Goal: Transaction & Acquisition: Purchase product/service

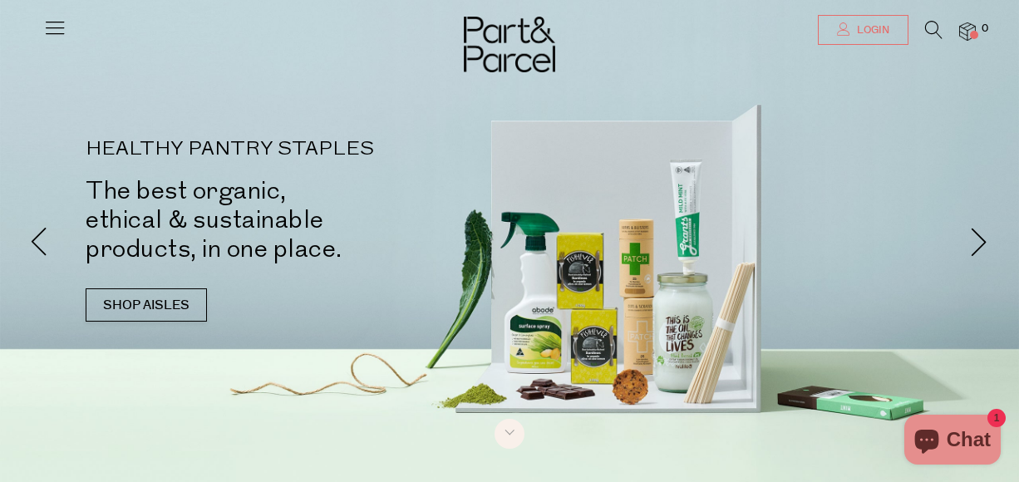
type input "[EMAIL_ADDRESS][DOMAIN_NAME]"
click at [843, 37] on link "Login" at bounding box center [863, 30] width 91 height 30
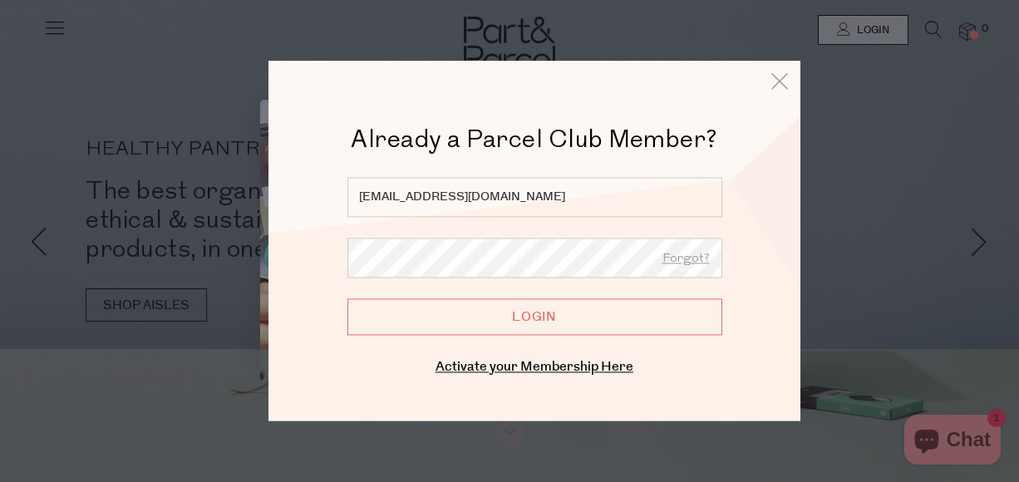
click at [533, 319] on input "Login" at bounding box center [534, 316] width 375 height 37
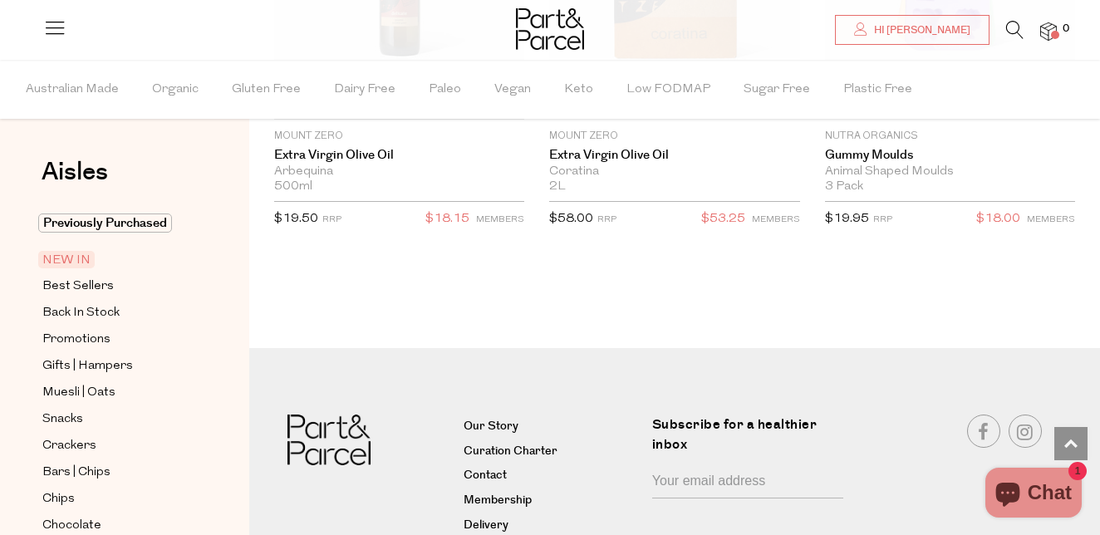
scroll to position [3429, 0]
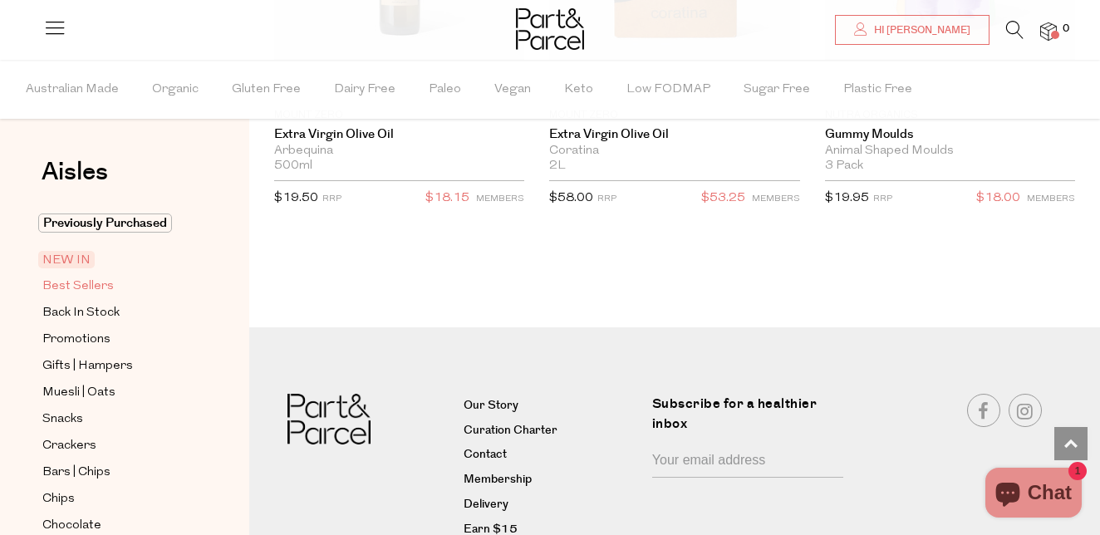
click at [77, 290] on span "Best Sellers" at bounding box center [77, 287] width 71 height 20
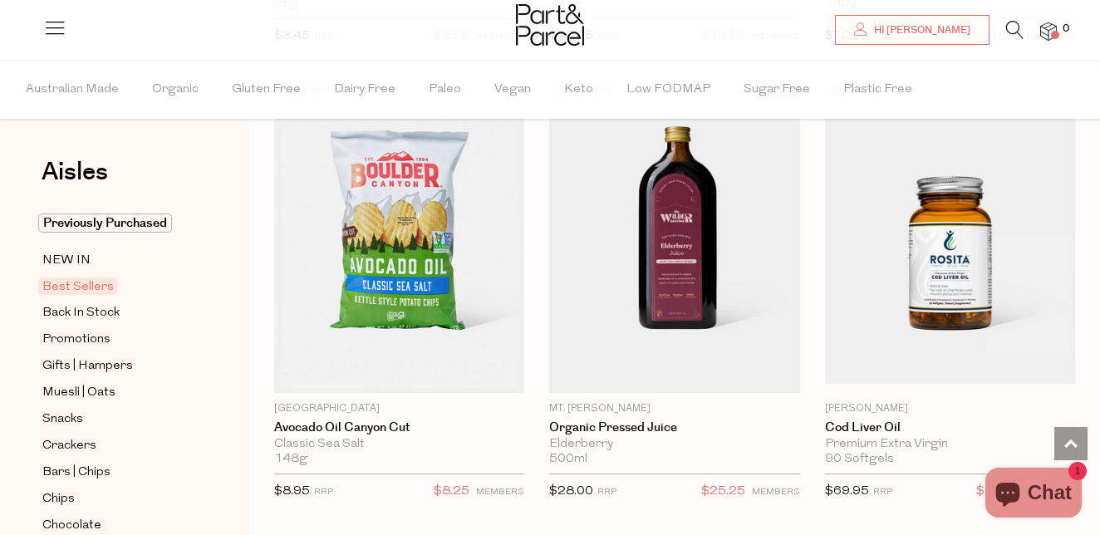
scroll to position [1036, 0]
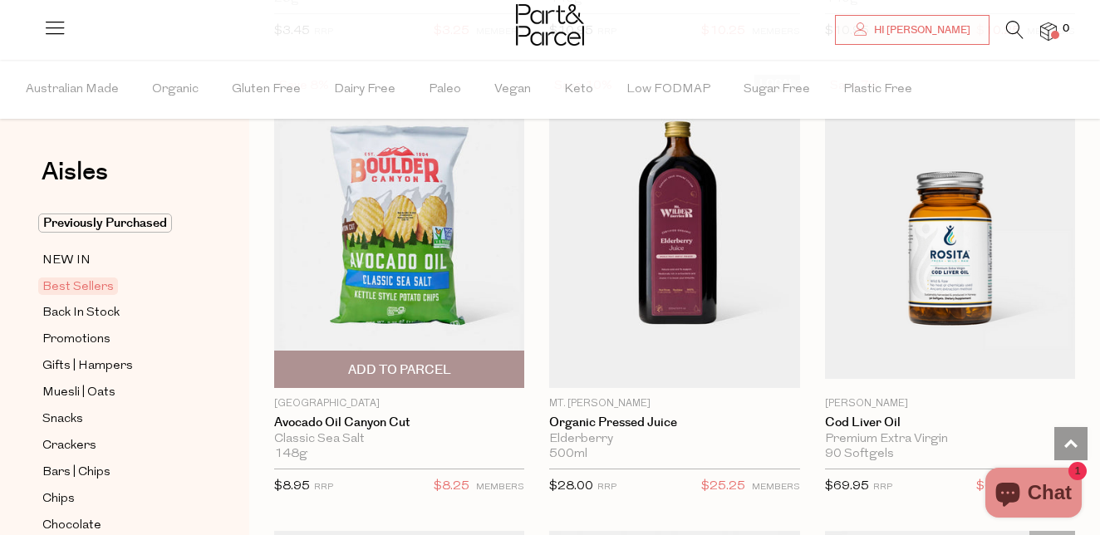
click at [361, 360] on span "Add To Parcel" at bounding box center [399, 370] width 240 height 36
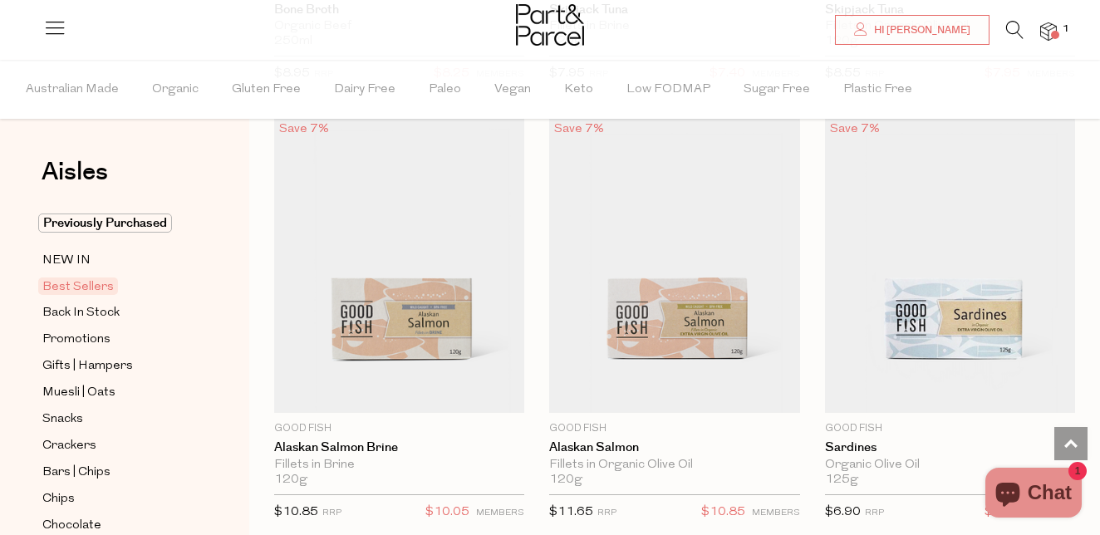
scroll to position [2324, 0]
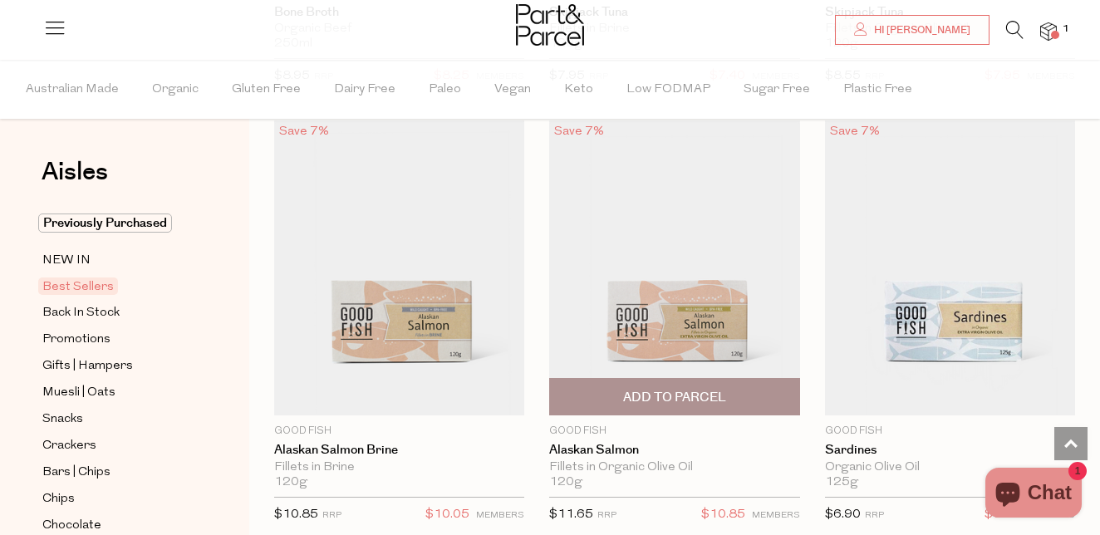
click at [674, 385] on span "Add To Parcel" at bounding box center [674, 397] width 240 height 36
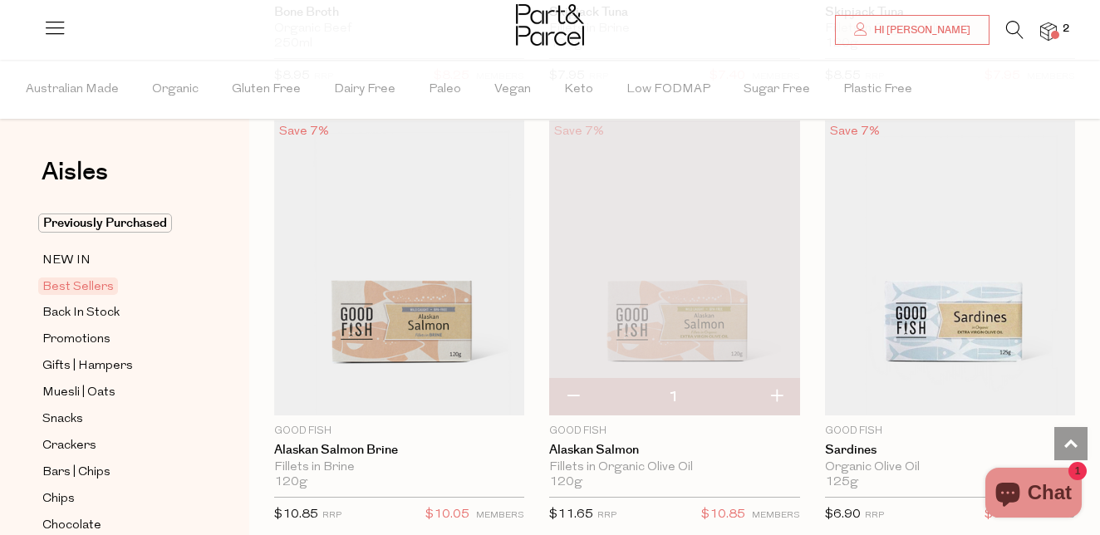
click at [776, 396] on button "button" at bounding box center [776, 397] width 47 height 37
type input "2"
click at [777, 391] on button "button" at bounding box center [776, 397] width 47 height 37
type input "3"
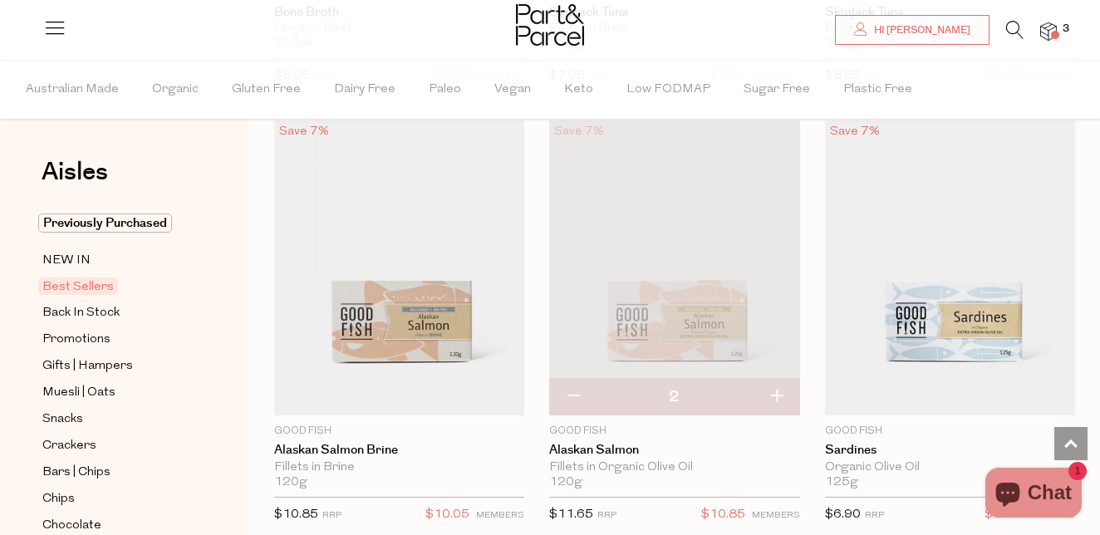
type input "3"
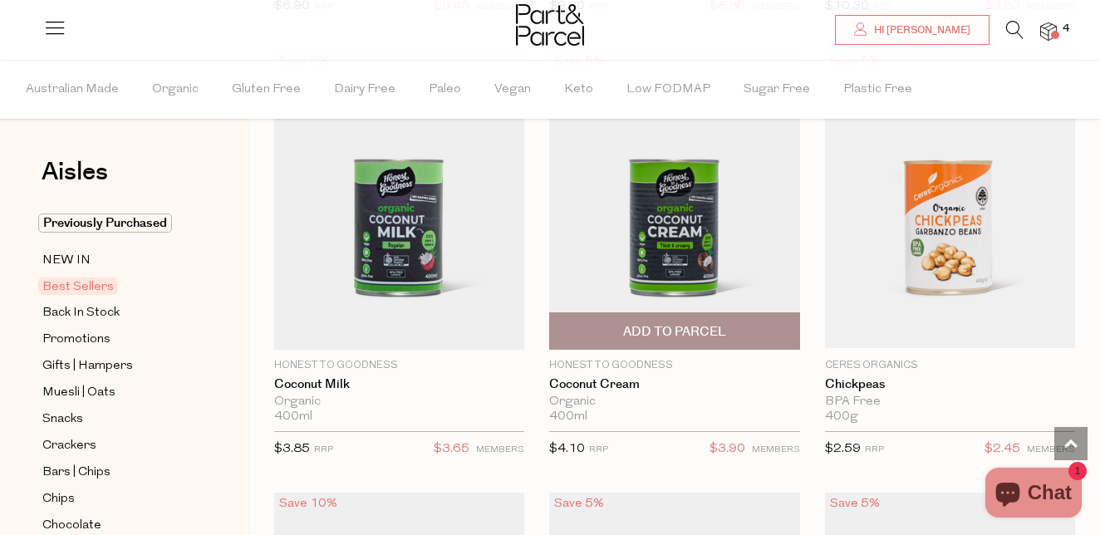
scroll to position [3271, 0]
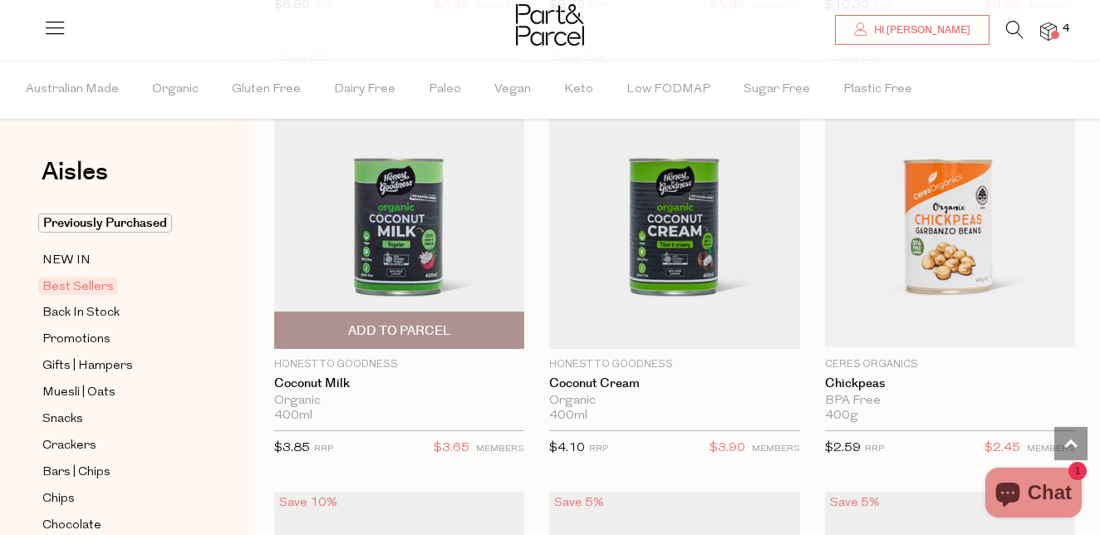
click at [407, 326] on span "Add To Parcel" at bounding box center [399, 330] width 103 height 17
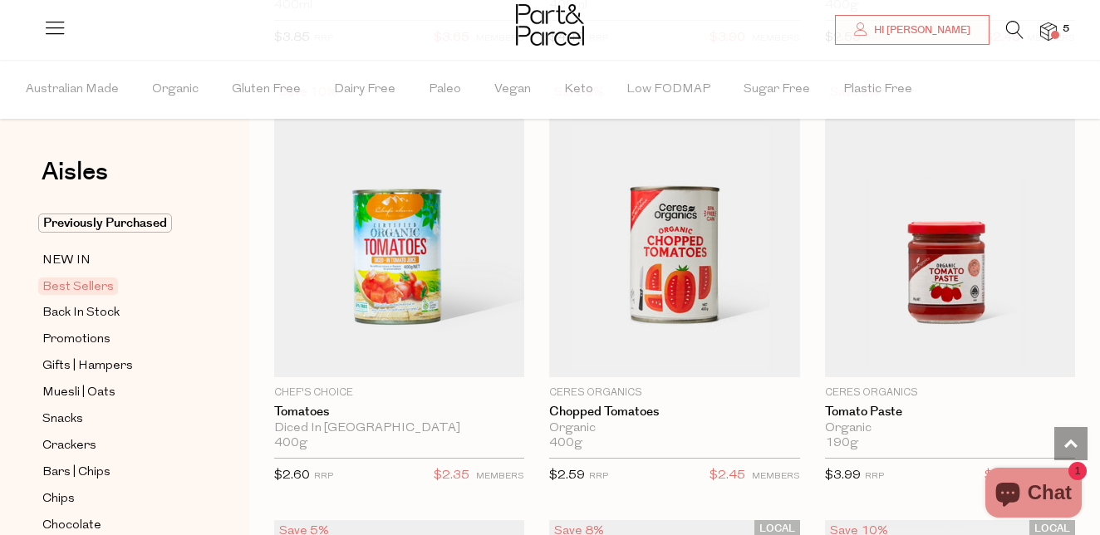
scroll to position [3684, 0]
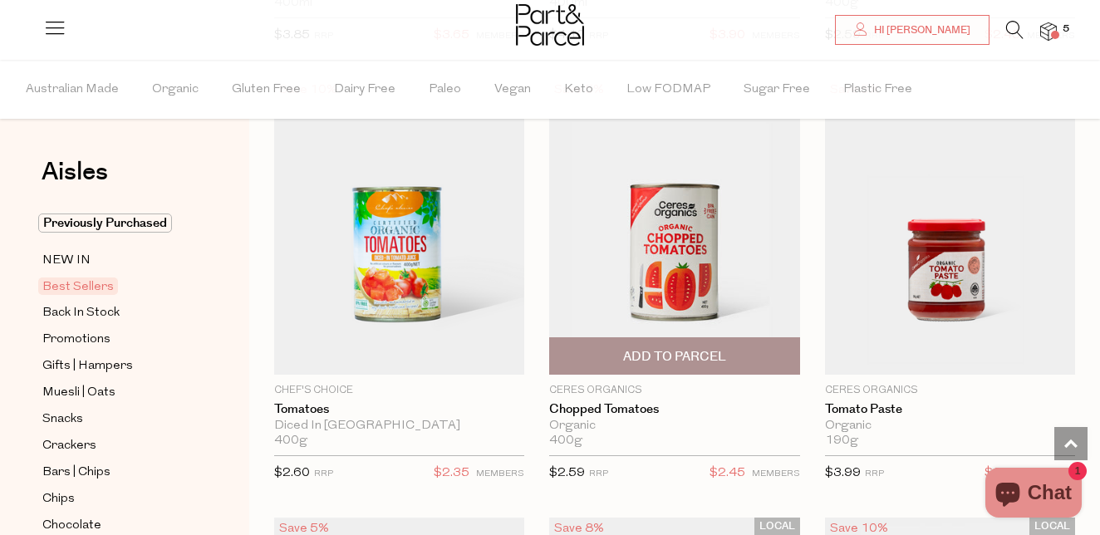
click at [666, 353] on span "Add To Parcel" at bounding box center [674, 356] width 103 height 17
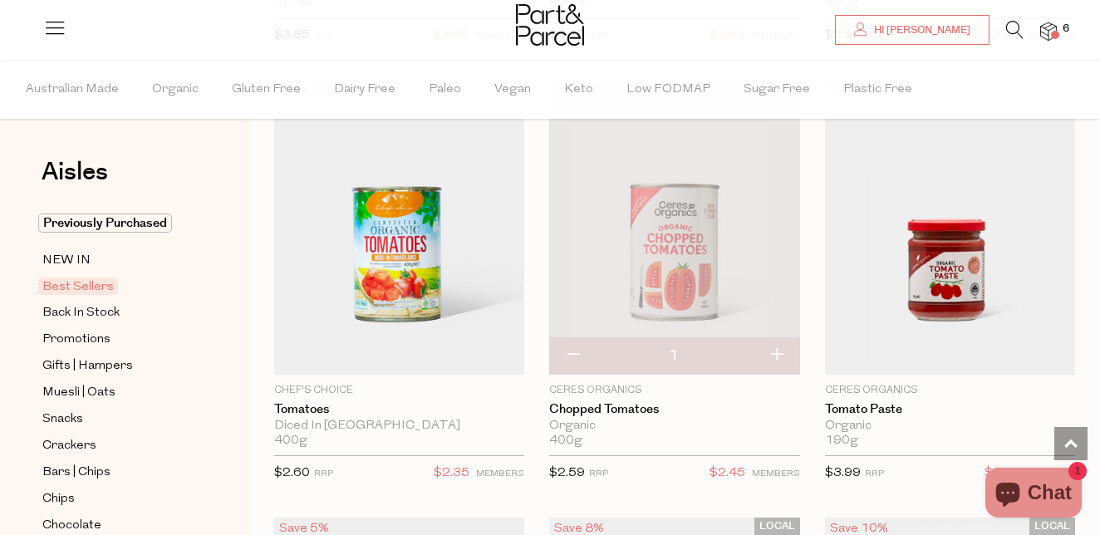
click at [774, 356] on button "button" at bounding box center [776, 355] width 47 height 37
type input "2"
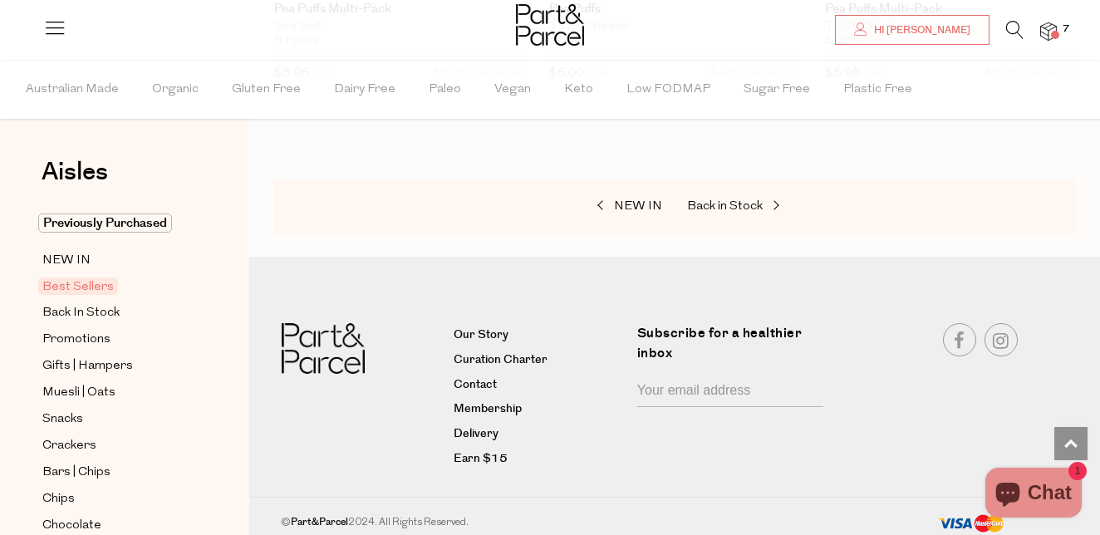
scroll to position [6278, 0]
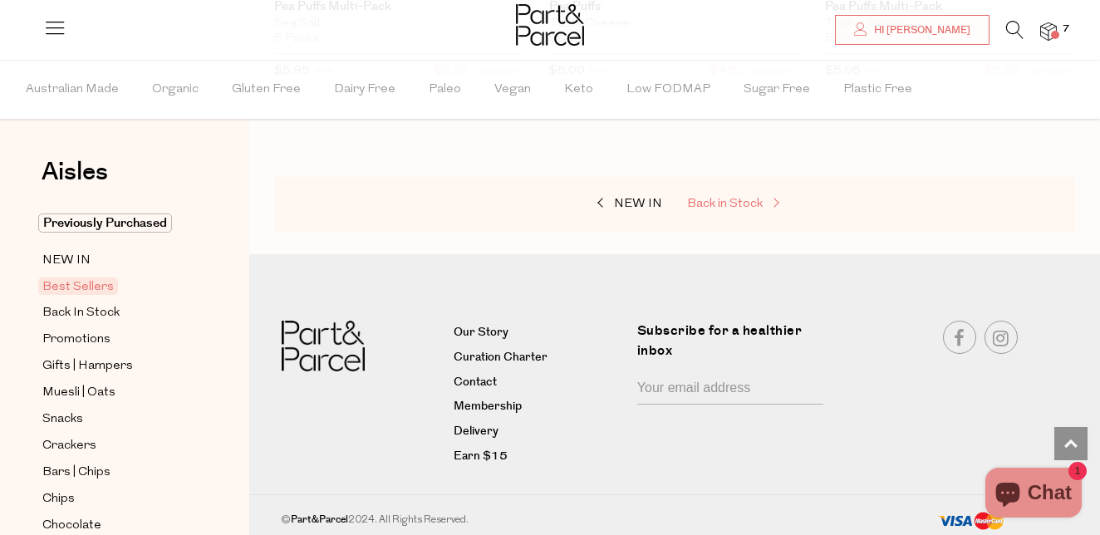
click at [745, 198] on span "Back in Stock" at bounding box center [725, 204] width 76 height 12
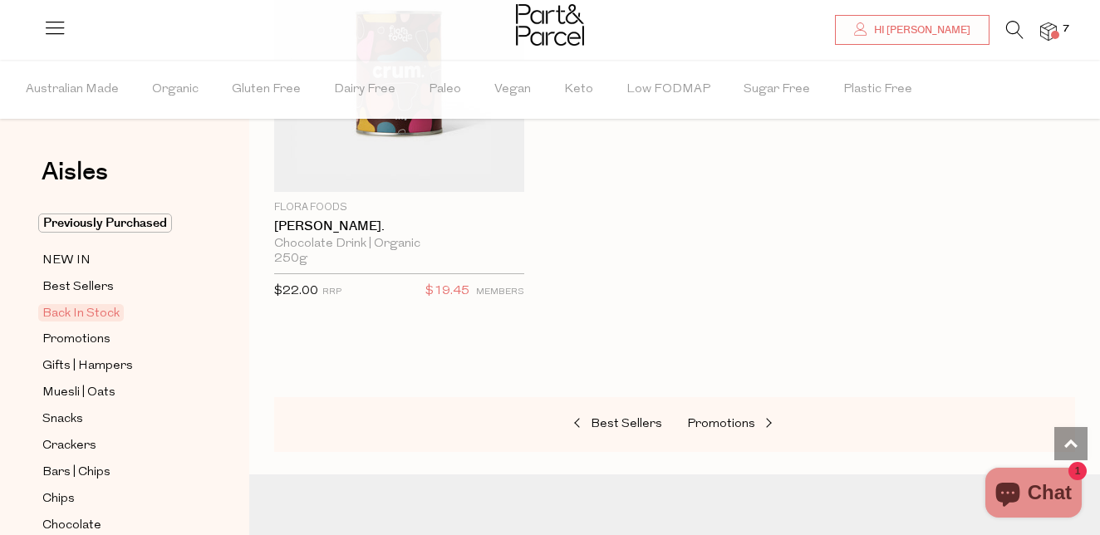
scroll to position [1733, 0]
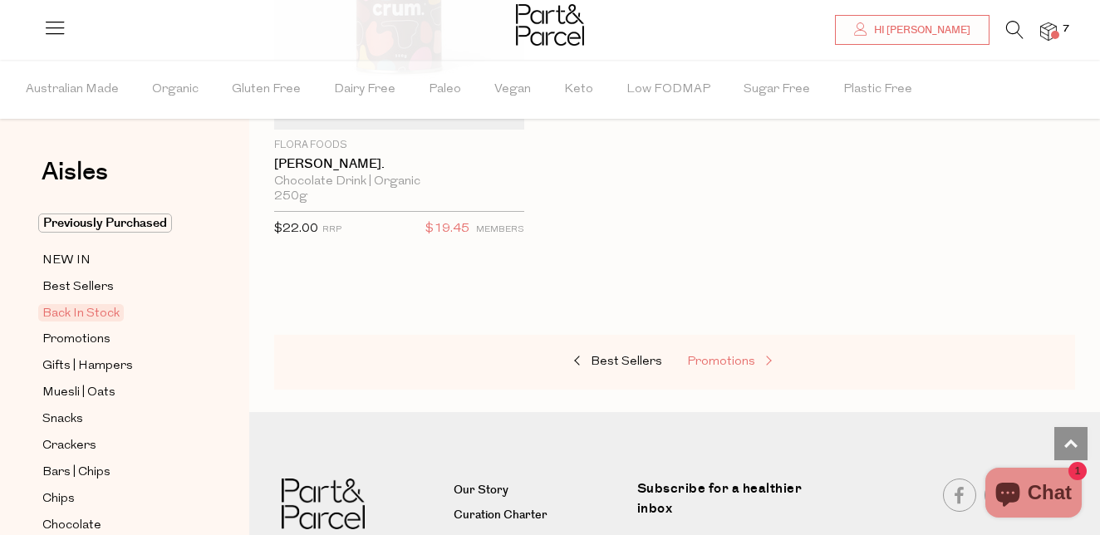
click at [740, 357] on span "Promotions" at bounding box center [721, 362] width 68 height 12
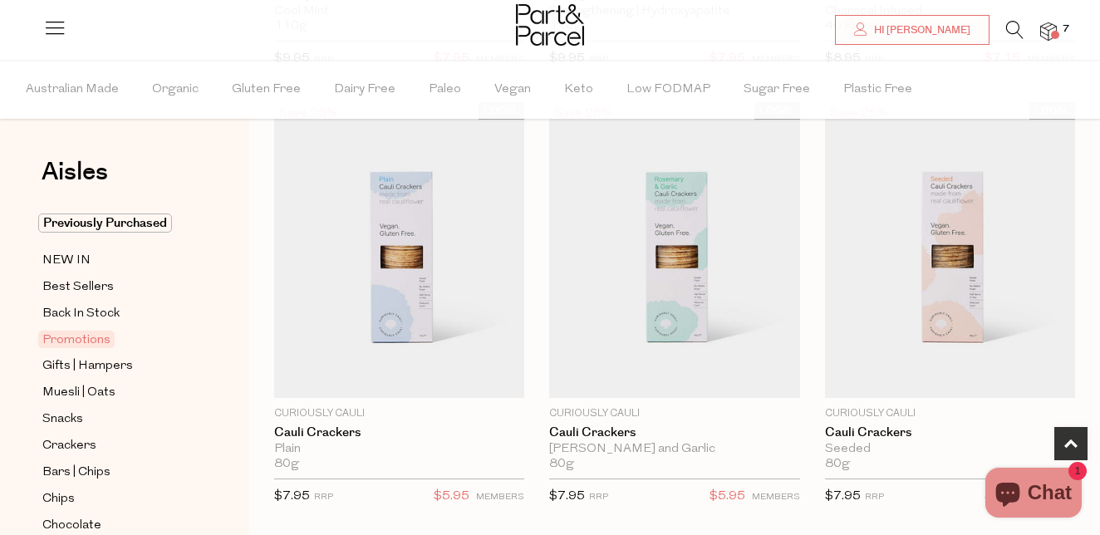
scroll to position [558, 0]
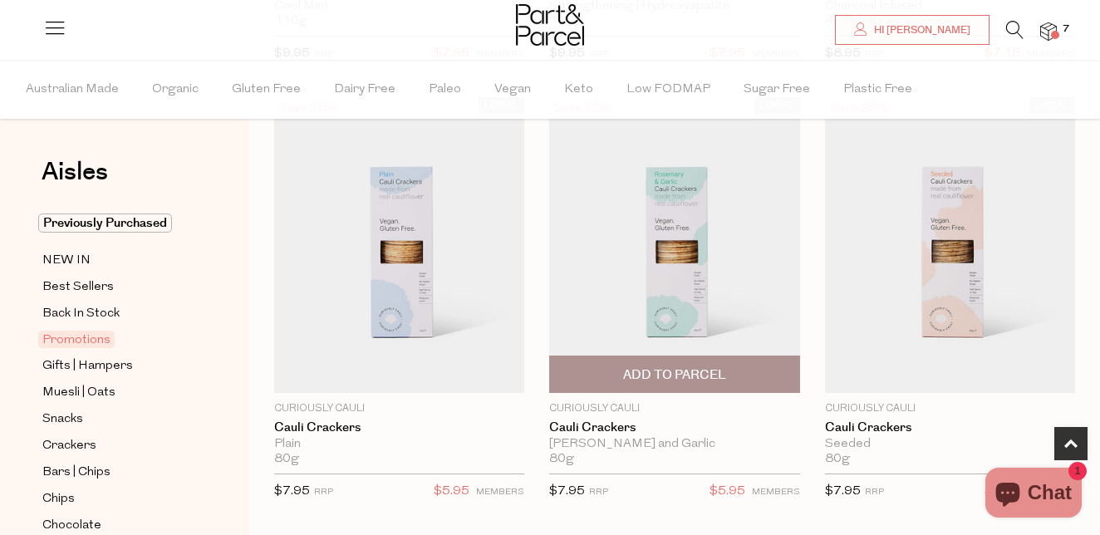
click at [745, 369] on span "Add To Parcel" at bounding box center [674, 375] width 240 height 36
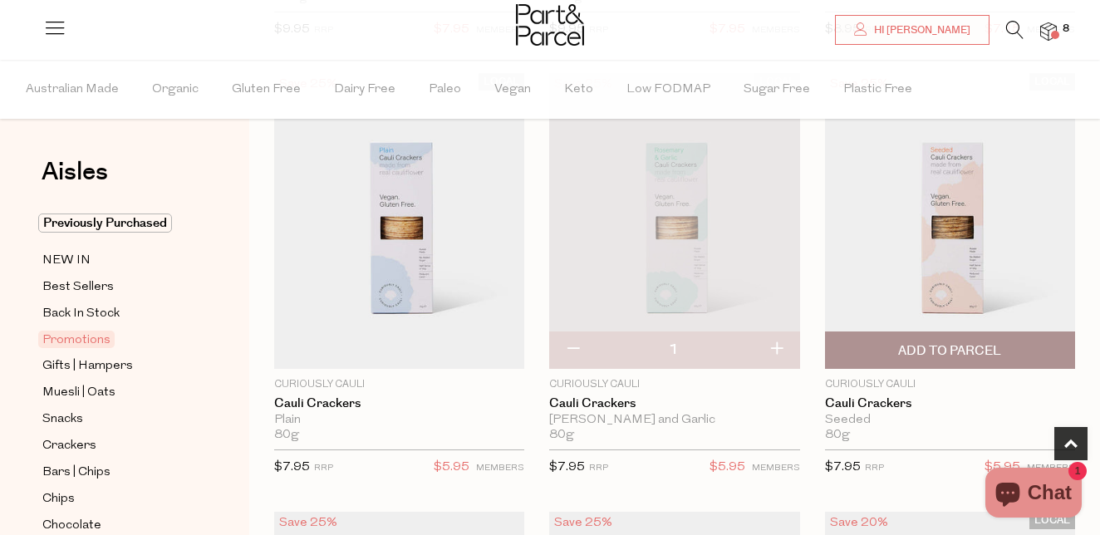
scroll to position [590, 0]
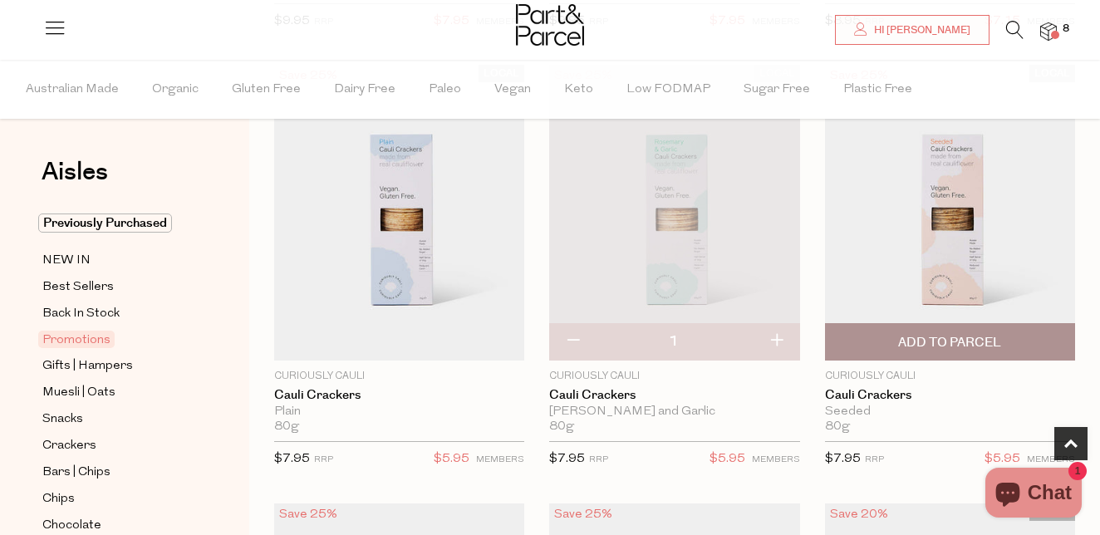
click at [950, 339] on span "Add To Parcel" at bounding box center [949, 342] width 103 height 17
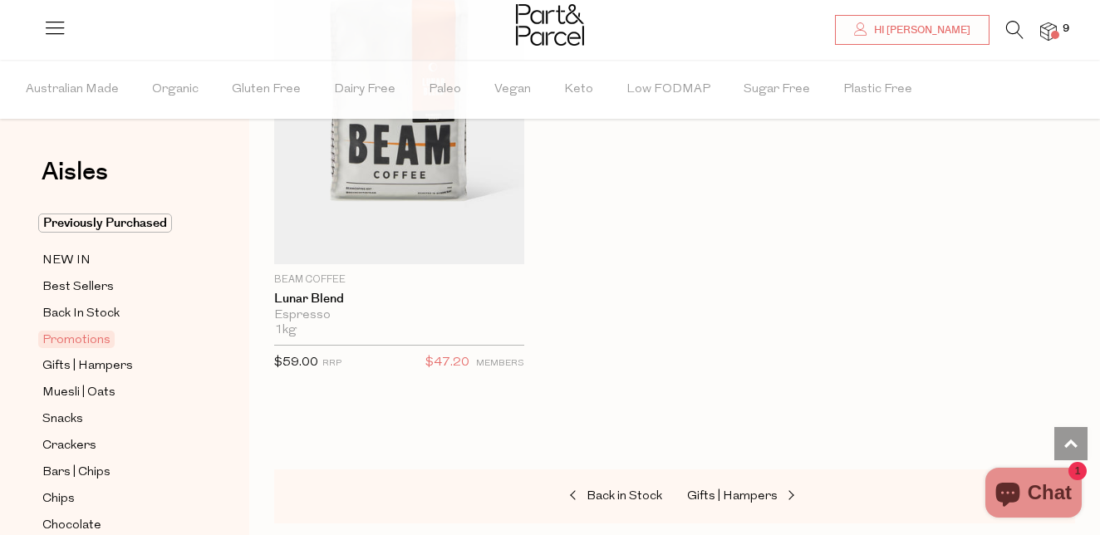
scroll to position [2936, 0]
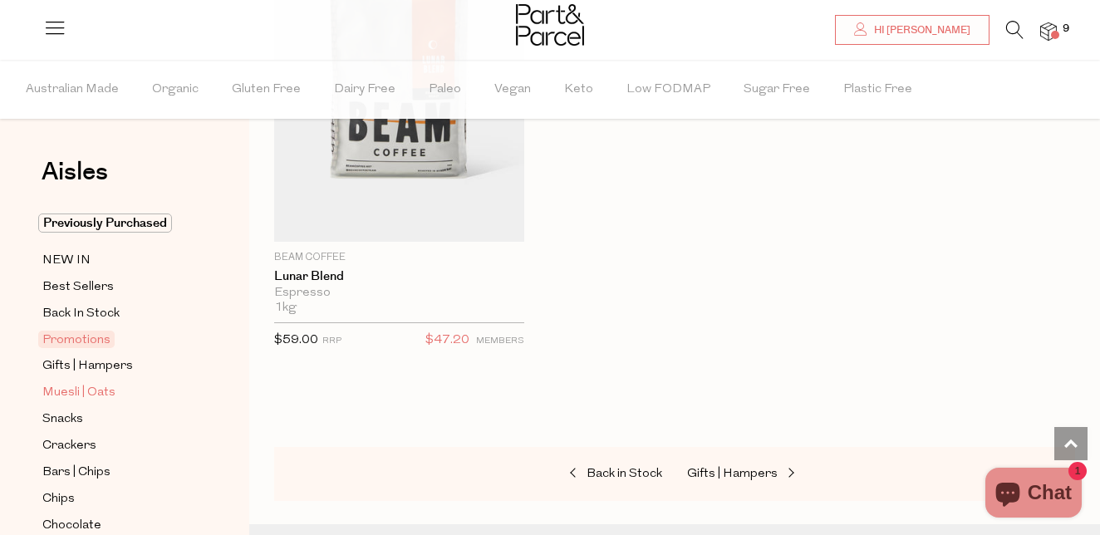
click at [105, 392] on span "Muesli | Oats" at bounding box center [78, 393] width 73 height 20
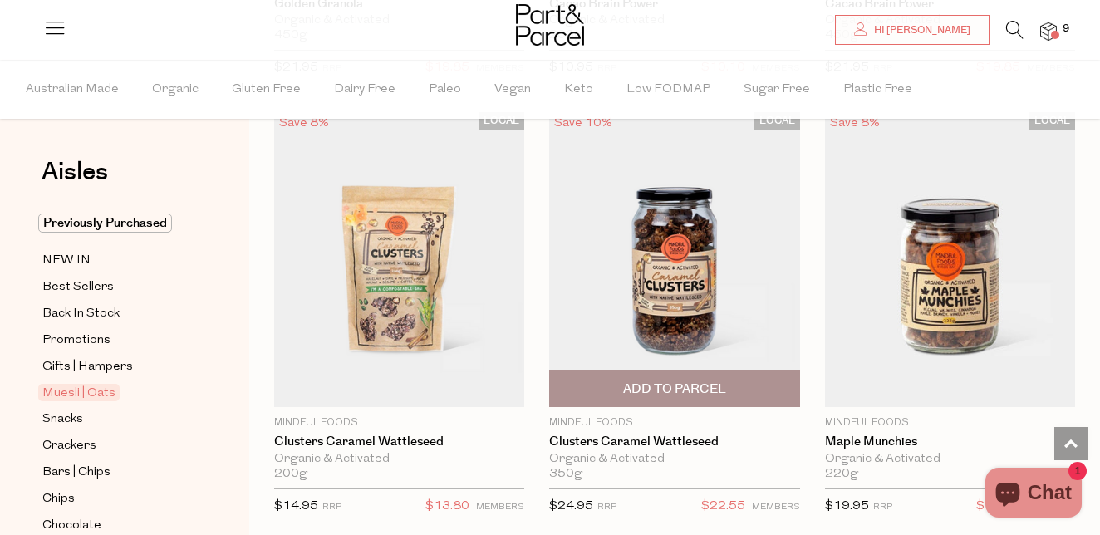
scroll to position [1869, 0]
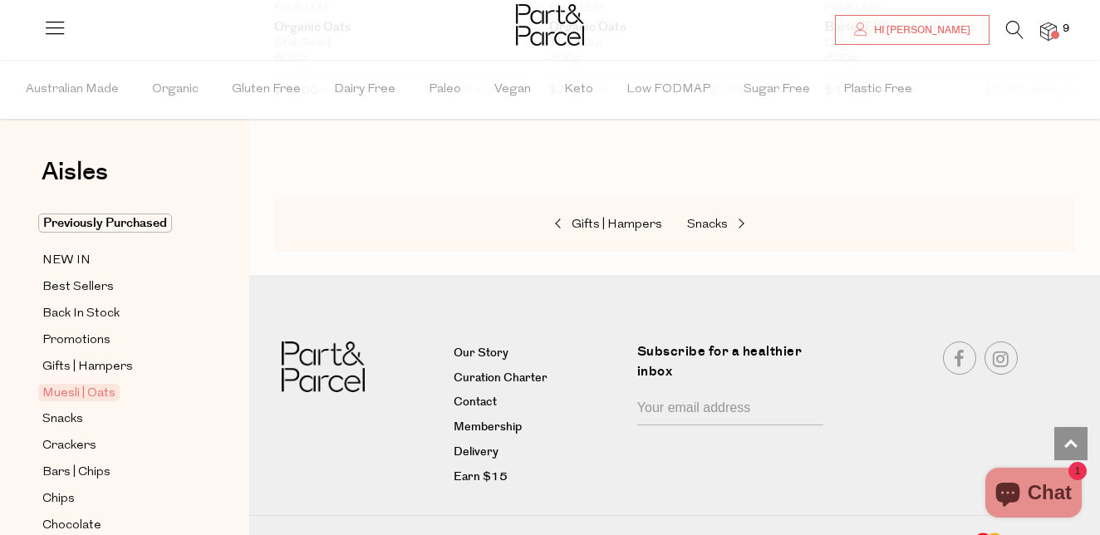
scroll to position [7578, 0]
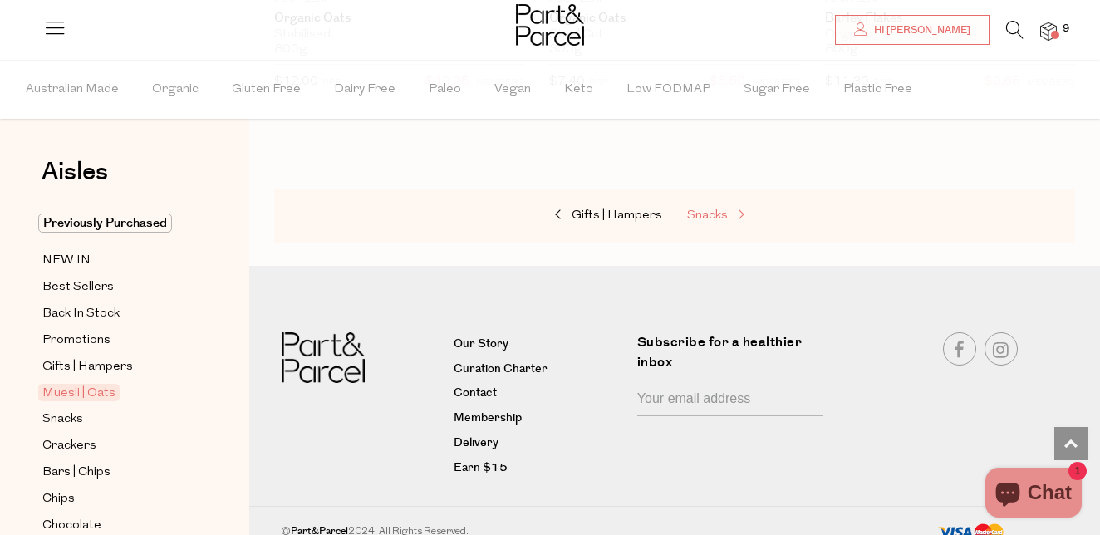
click at [704, 218] on span "Snacks" at bounding box center [707, 215] width 41 height 12
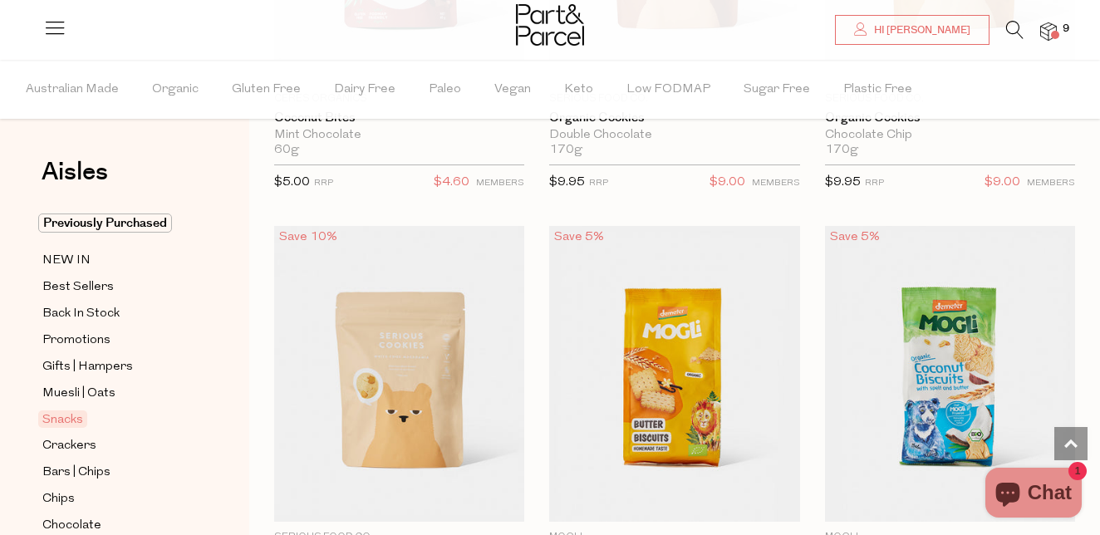
scroll to position [5371, 0]
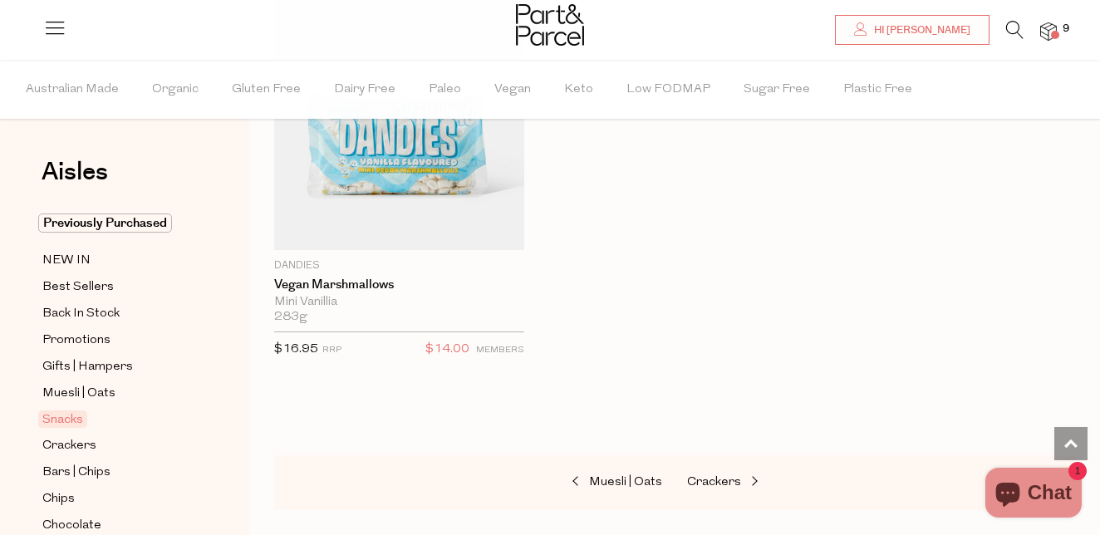
scroll to position [10369, 0]
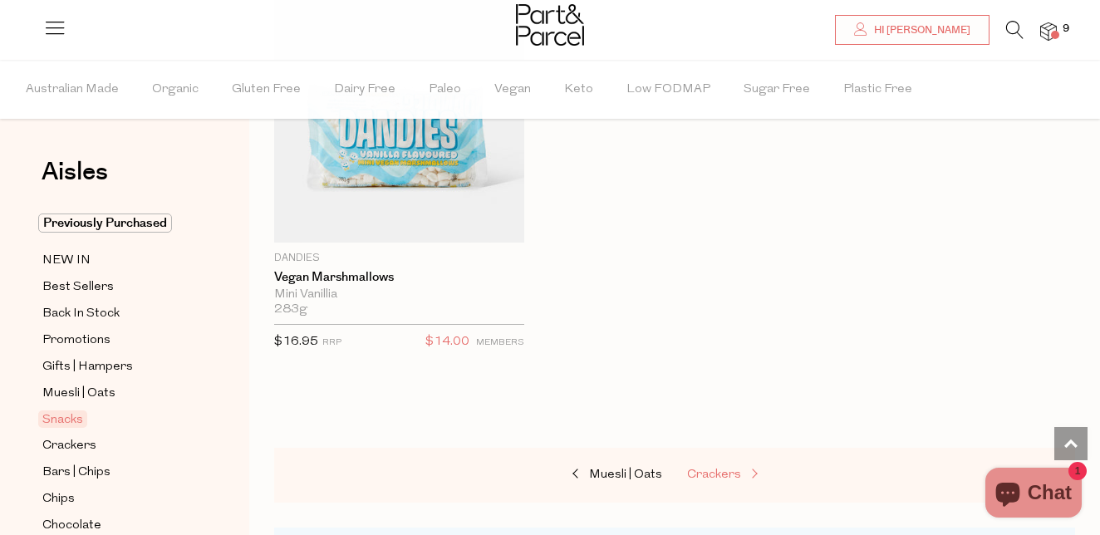
click at [722, 478] on span "Crackers" at bounding box center [714, 475] width 54 height 12
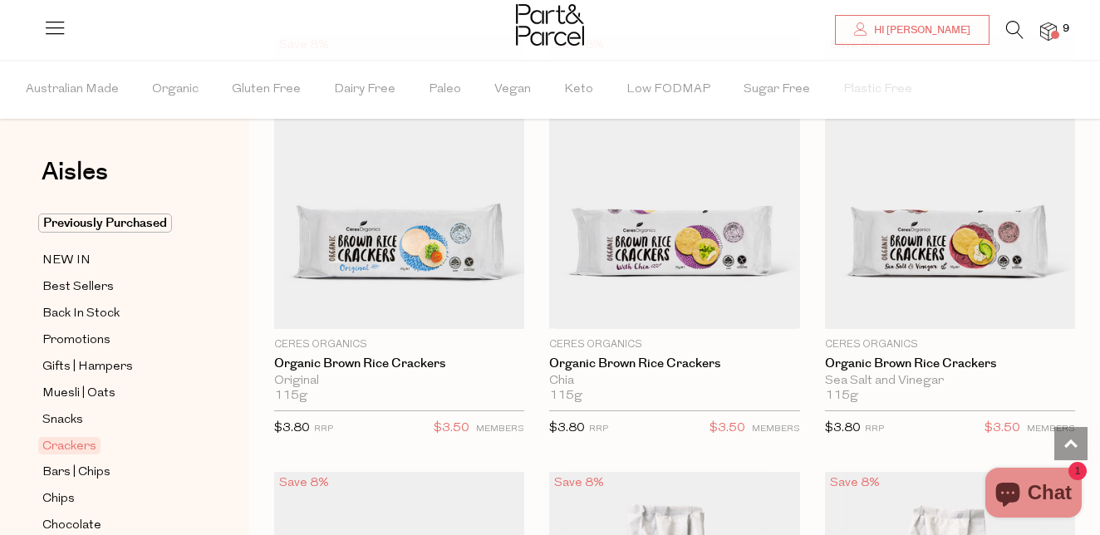
scroll to position [1060, 0]
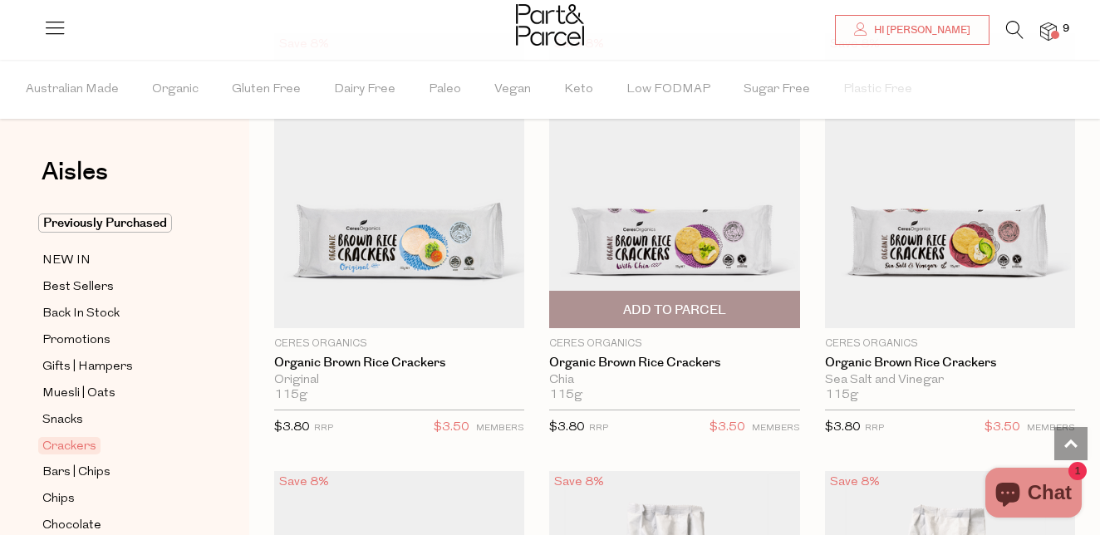
click at [674, 312] on span "Add To Parcel" at bounding box center [674, 310] width 103 height 17
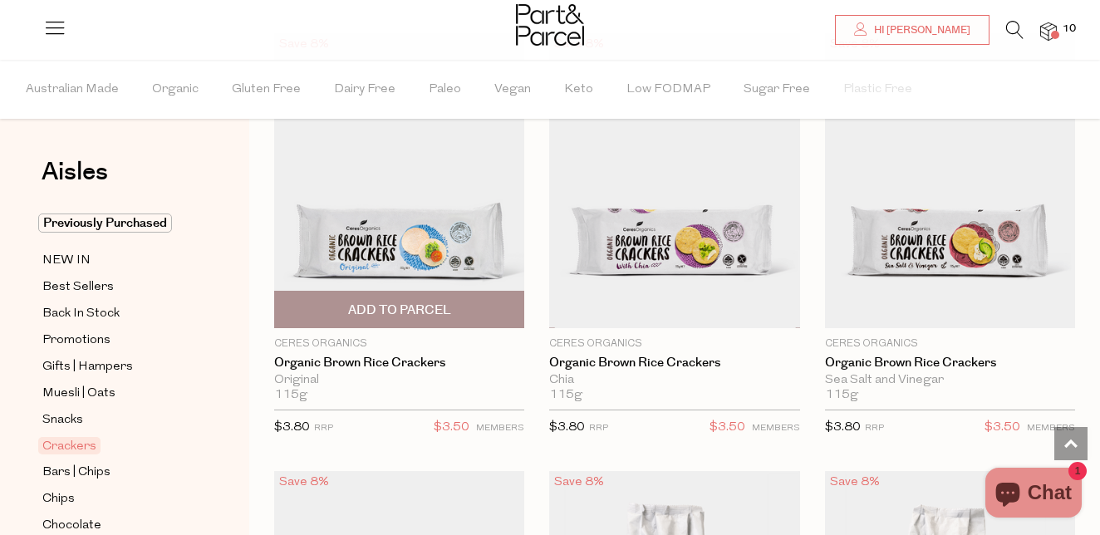
click at [416, 309] on span "Add To Parcel" at bounding box center [399, 310] width 103 height 17
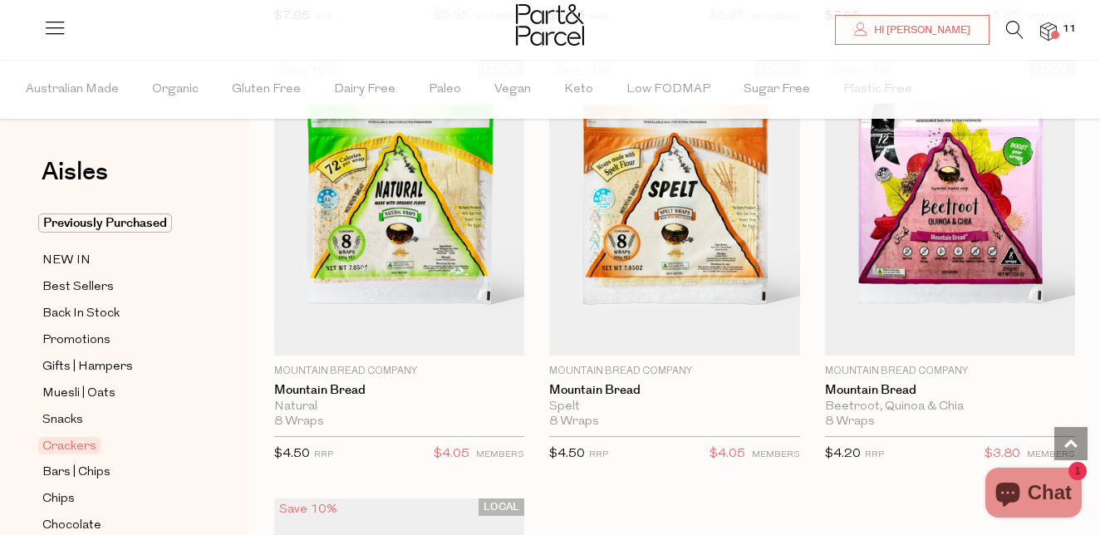
scroll to position [4976, 0]
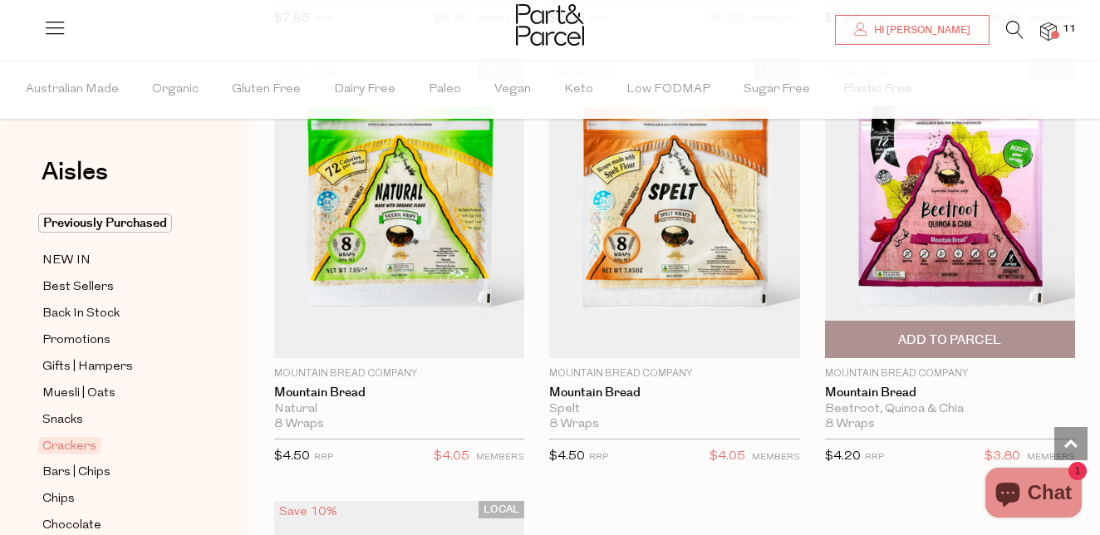
click at [933, 337] on span "Add To Parcel" at bounding box center [949, 340] width 103 height 17
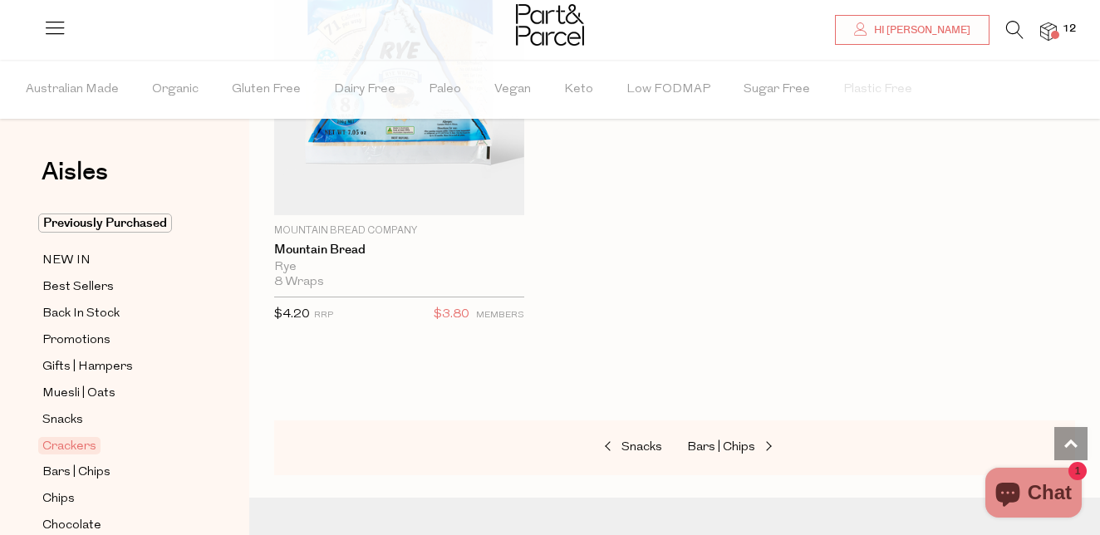
scroll to position [5288, 0]
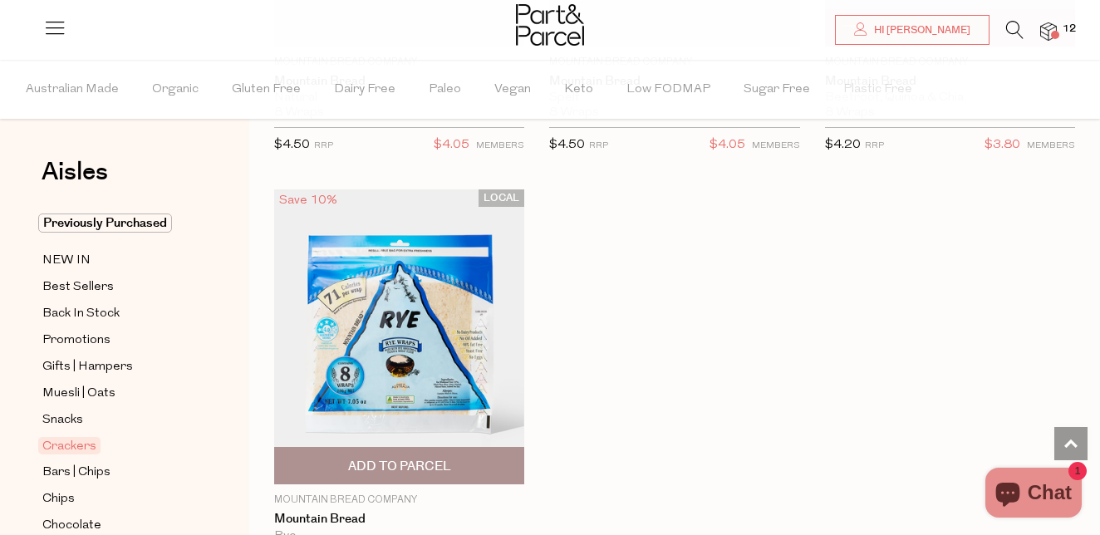
click at [399, 462] on span "Add To Parcel" at bounding box center [399, 466] width 103 height 17
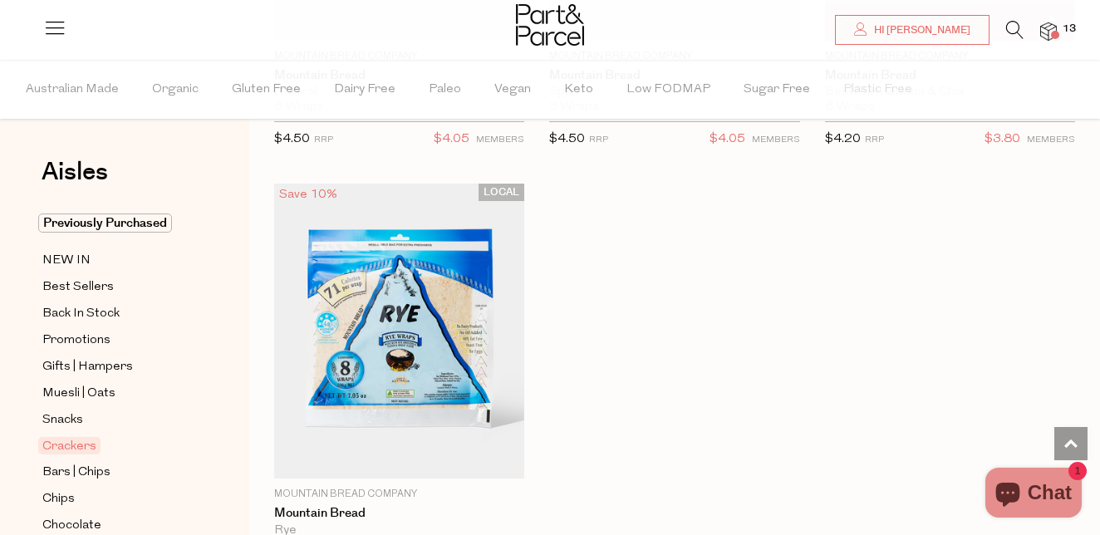
scroll to position [5582, 0]
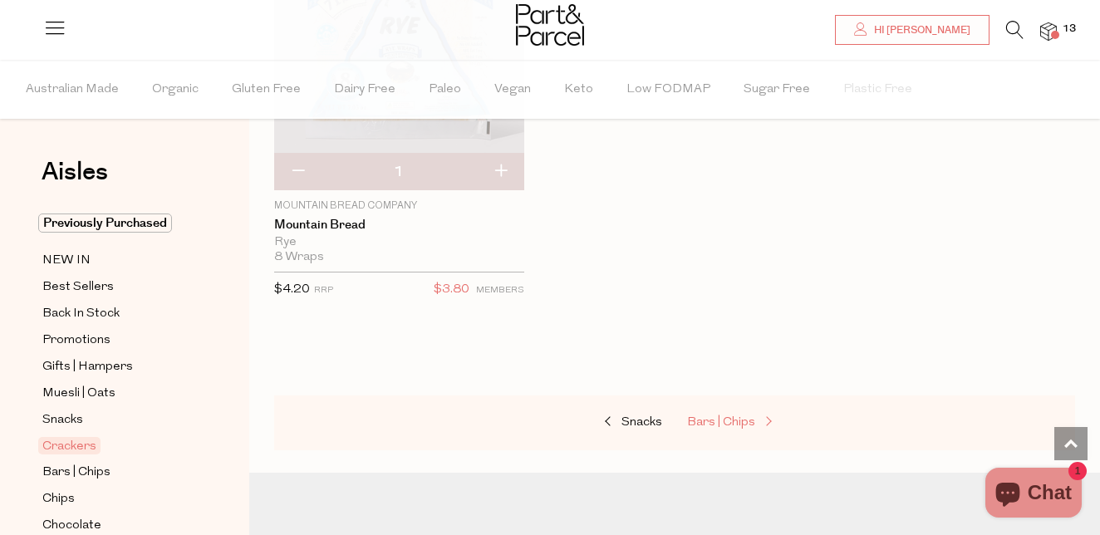
click at [716, 420] on span "Bars | Chips" at bounding box center [721, 422] width 68 height 12
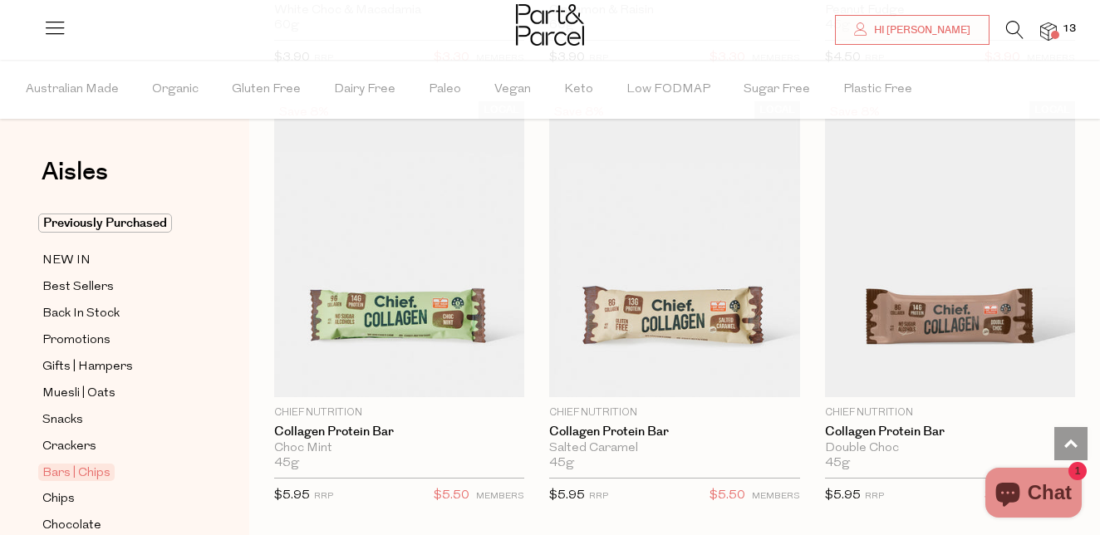
scroll to position [1872, 0]
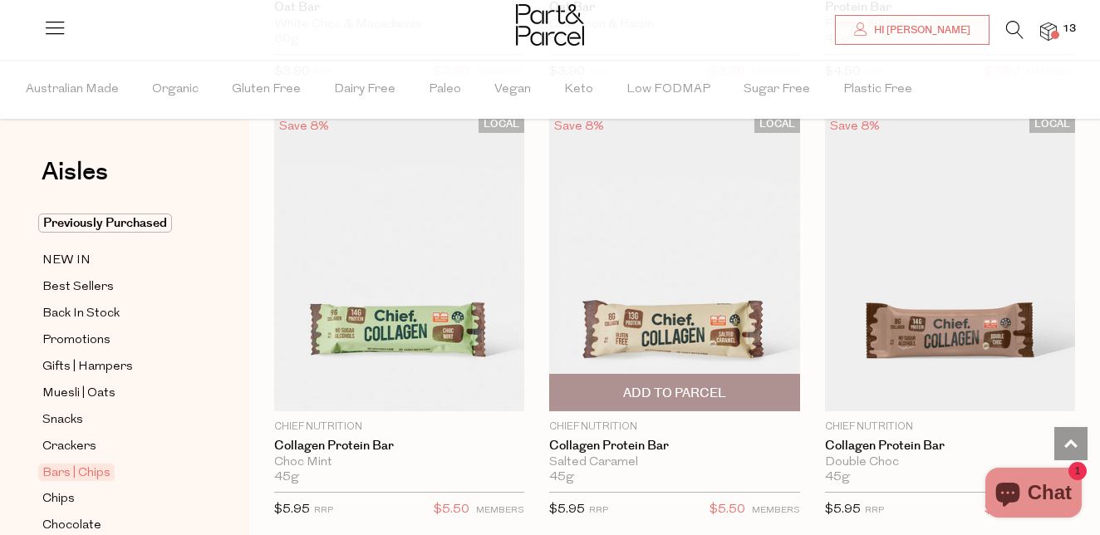
click at [680, 325] on img at bounding box center [674, 264] width 250 height 296
click at [676, 385] on span "Add To Parcel" at bounding box center [674, 393] width 103 height 17
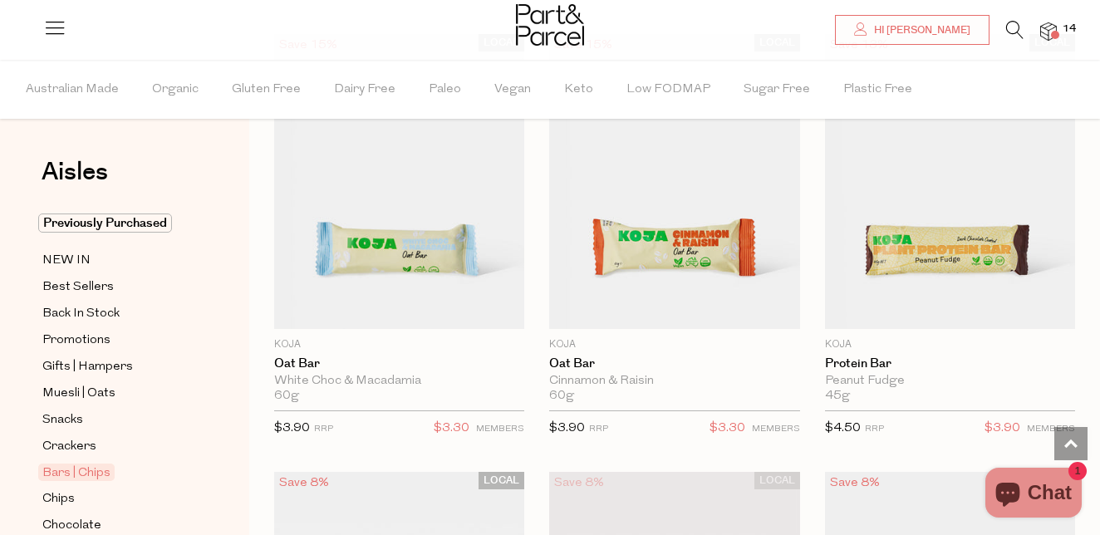
scroll to position [1519, 0]
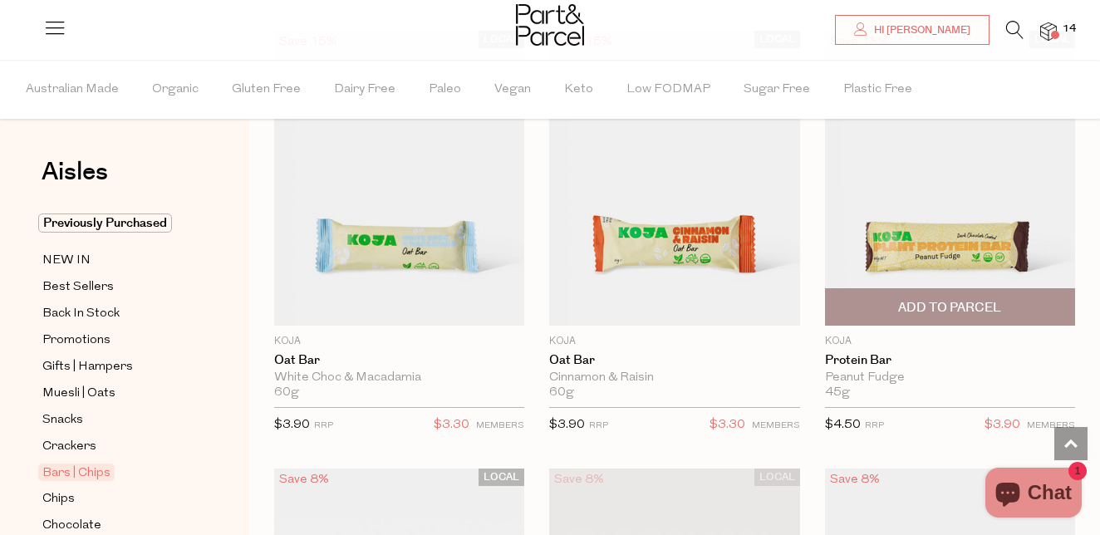
click at [942, 250] on img at bounding box center [950, 179] width 250 height 296
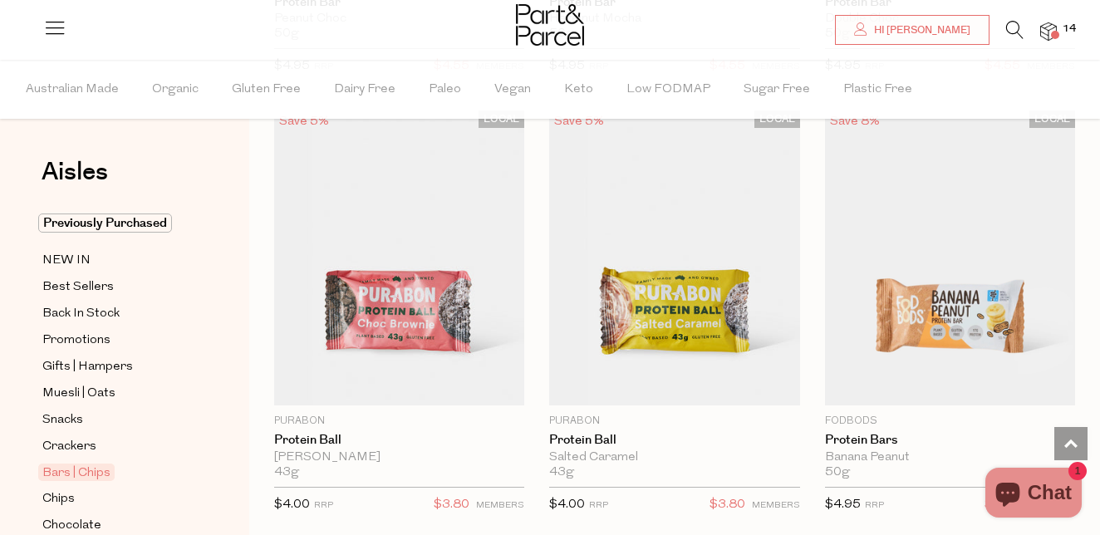
scroll to position [5907, 0]
